Goal: Transaction & Acquisition: Purchase product/service

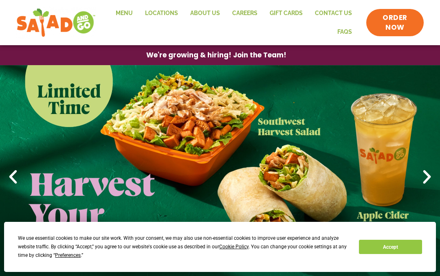
click at [158, 13] on link "Locations" at bounding box center [161, 13] width 45 height 19
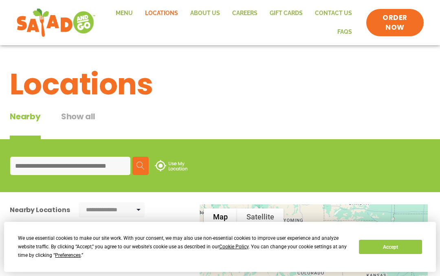
click at [136, 14] on link "Menu" at bounding box center [124, 13] width 29 height 19
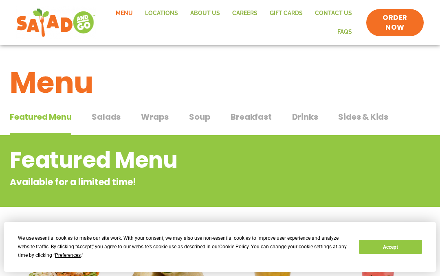
click at [103, 113] on span "Salads" at bounding box center [106, 117] width 29 height 12
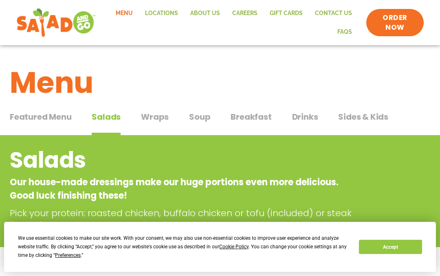
click at [159, 126] on button "Wraps Wraps" at bounding box center [155, 123] width 28 height 25
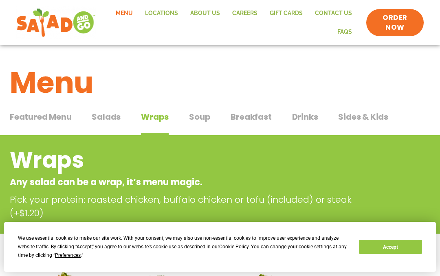
click at [99, 108] on div "Featured Menu Featured Menu Salads Salads Wraps Wraps Soup Soup Breakfast Break…" at bounding box center [220, 122] width 421 height 28
click at [104, 116] on span "Salads" at bounding box center [106, 117] width 29 height 12
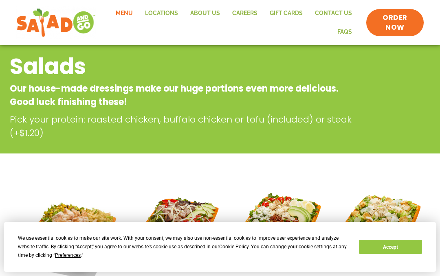
scroll to position [93, 0]
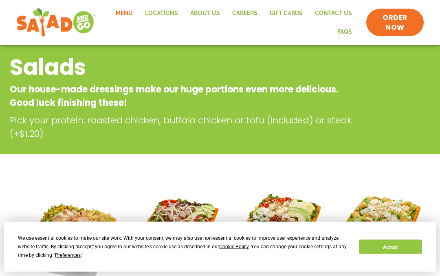
click at [162, 18] on link "Locations" at bounding box center [161, 13] width 45 height 19
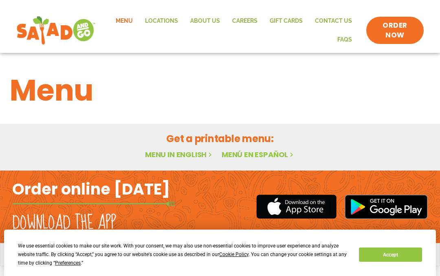
scroll to position [9, 0]
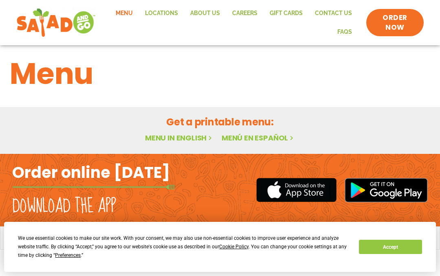
click at [398, 248] on button "Accept" at bounding box center [390, 247] width 63 height 14
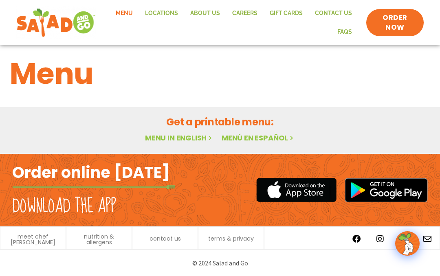
click at [196, 121] on h2 "Get a printable menu:" at bounding box center [220, 122] width 421 height 14
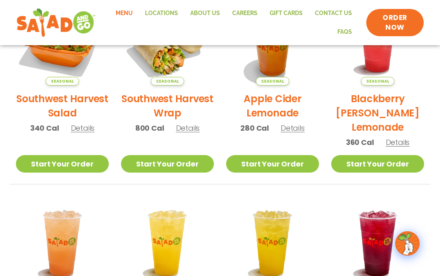
scroll to position [235, 0]
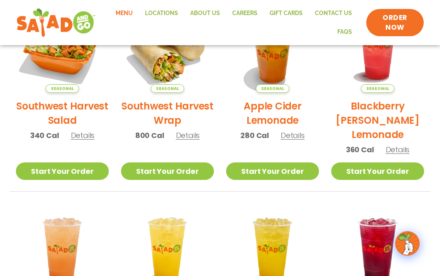
click at [410, 243] on img at bounding box center [407, 243] width 23 height 23
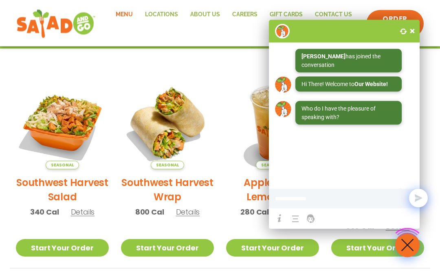
scroll to position [156, 0]
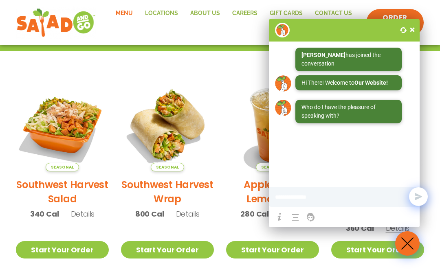
click at [437, 102] on div "Seasonal Southwest Harvest Salad 340 Cal Details Start Your Order Seasonal Star…" at bounding box center [220, 277] width 440 height 396
click at [357, 202] on input at bounding box center [330, 197] width 111 height 16
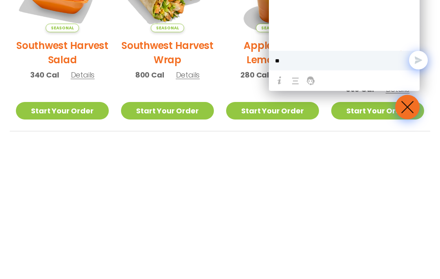
type input "**"
click at [68, 178] on h2 "Southwest Harvest Salad" at bounding box center [62, 192] width 93 height 29
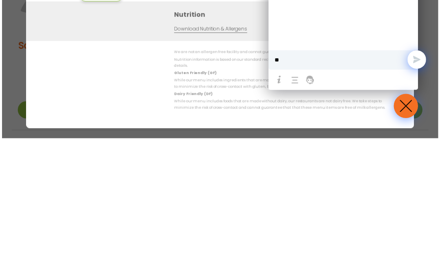
scroll to position [295, 0]
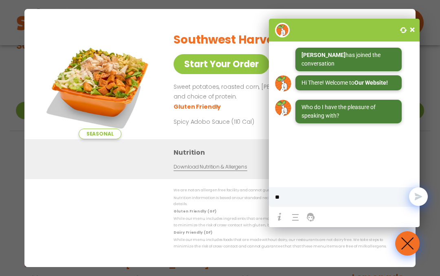
click at [420, 195] on button "Send" at bounding box center [418, 196] width 19 height 19
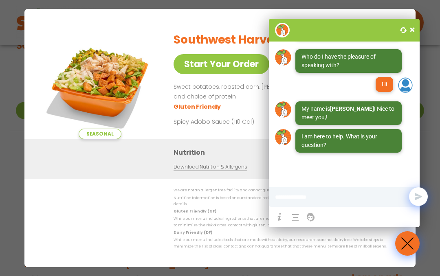
scroll to position [54, 0]
click at [353, 203] on input at bounding box center [330, 197] width 111 height 16
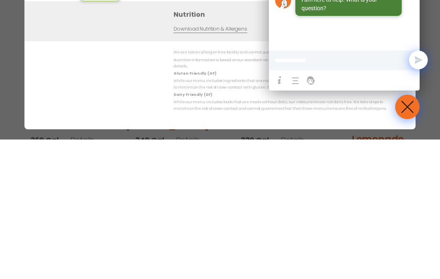
scroll to position [51, 0]
type input "**"
click at [403, 190] on div "** Send" at bounding box center [344, 200] width 151 height 20
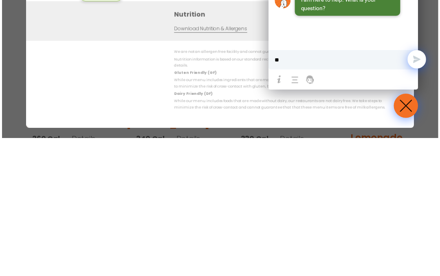
scroll to position [435, 0]
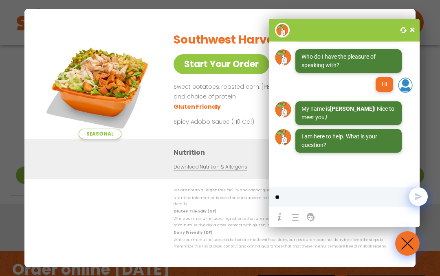
click at [418, 199] on button "Send" at bounding box center [418, 196] width 19 height 19
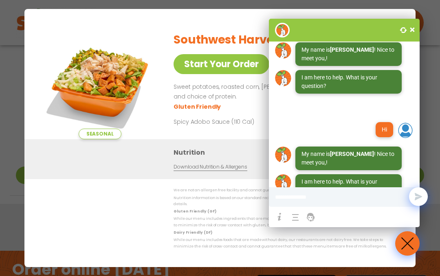
scroll to position [158, 0]
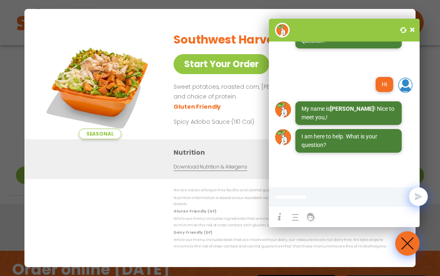
click at [353, 199] on input at bounding box center [330, 197] width 111 height 16
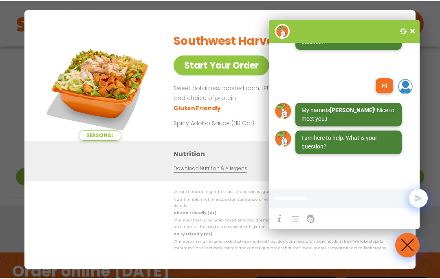
scroll to position [156, 0]
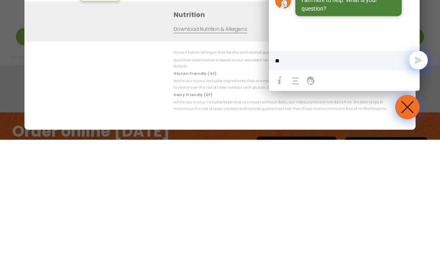
type input "**"
click at [405, 211] on ul at bounding box center [344, 219] width 147 height 17
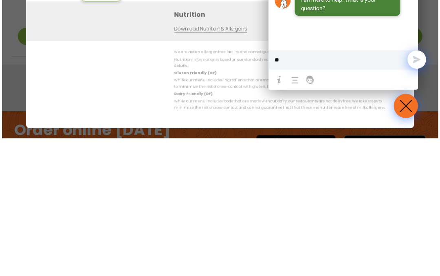
scroll to position [532, 0]
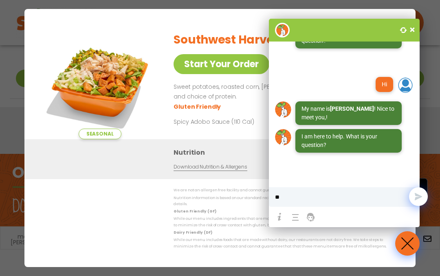
click at [421, 200] on button "Send" at bounding box center [418, 196] width 19 height 19
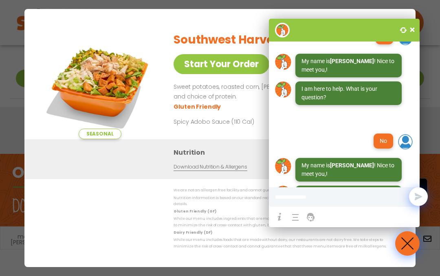
scroll to position [262, 0]
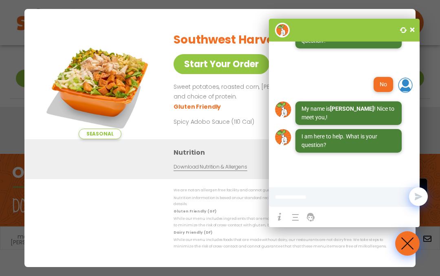
click at [408, 26] on div at bounding box center [412, 30] width 12 height 12
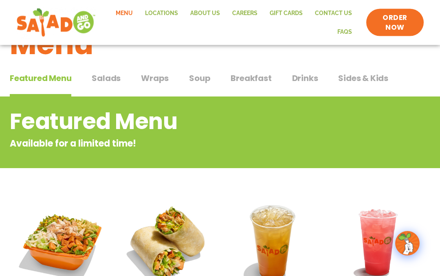
scroll to position [0, 0]
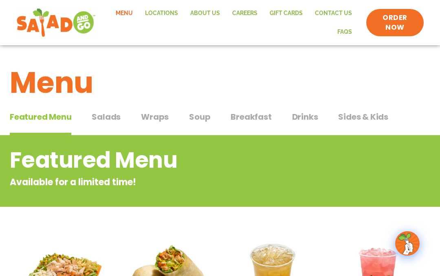
click at [113, 119] on span "Salads" at bounding box center [106, 117] width 29 height 12
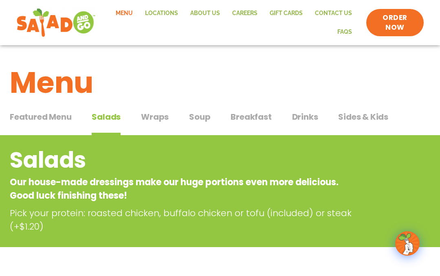
click at [152, 121] on span "Wraps" at bounding box center [155, 117] width 28 height 12
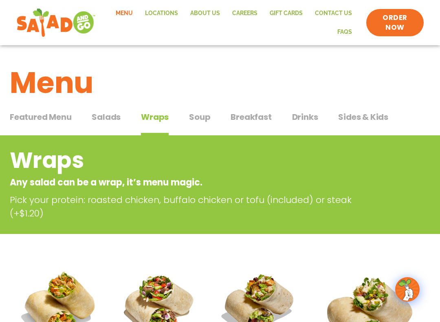
click at [195, 115] on span "Soup" at bounding box center [199, 117] width 21 height 12
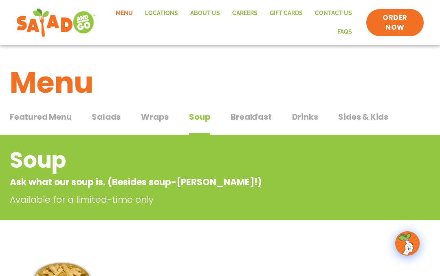
click at [379, 115] on span "Sides & Kids" at bounding box center [363, 117] width 50 height 12
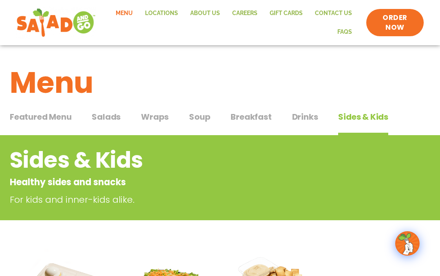
click at [156, 121] on span "Wraps" at bounding box center [155, 117] width 28 height 12
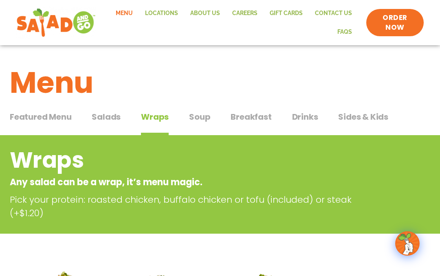
click at [190, 115] on span "Soup" at bounding box center [199, 117] width 21 height 12
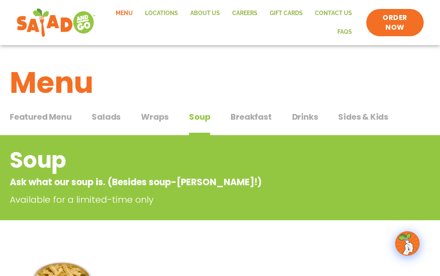
click at [161, 130] on button "Wraps Wraps" at bounding box center [155, 123] width 28 height 25
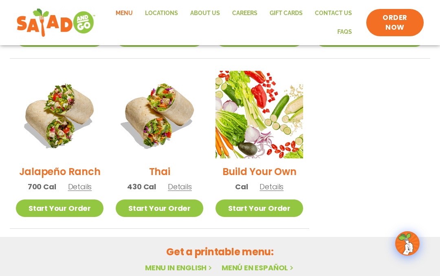
scroll to position [573, 0]
click at [303, 200] on link "Start Your Order" at bounding box center [260, 209] width 88 height 18
